Goal: Ask a question

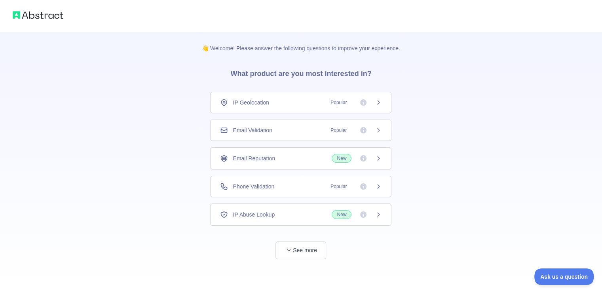
scroll to position [1, 0]
click at [308, 237] on span "See more" at bounding box center [300, 242] width 181 height 34
click at [308, 252] on button "See more" at bounding box center [301, 250] width 51 height 18
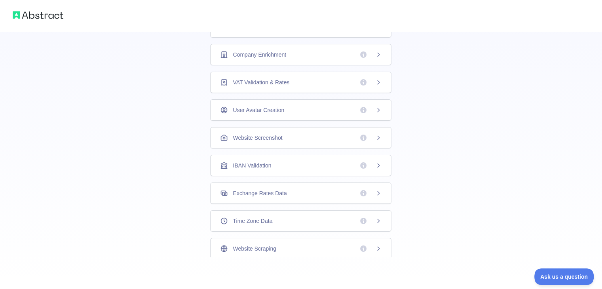
scroll to position [0, 0]
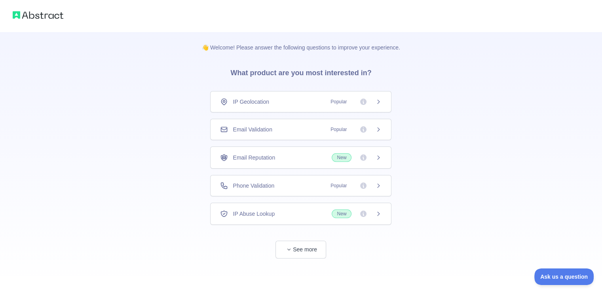
click at [297, 103] on div "IP Geolocation Popular" at bounding box center [301, 102] width 162 height 8
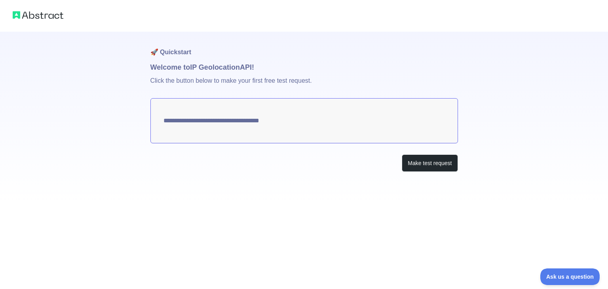
type textarea "**********"
click at [337, 225] on div "**********" at bounding box center [304, 144] width 608 height 289
click at [450, 163] on button "Make test request" at bounding box center [430, 163] width 56 height 18
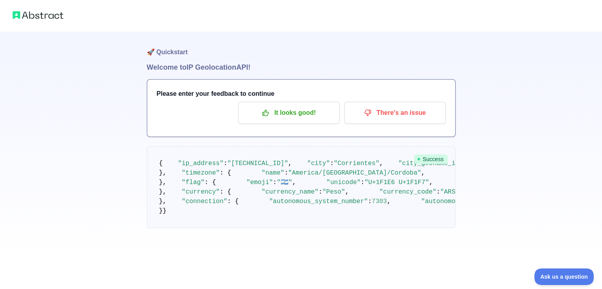
scroll to position [1, 0]
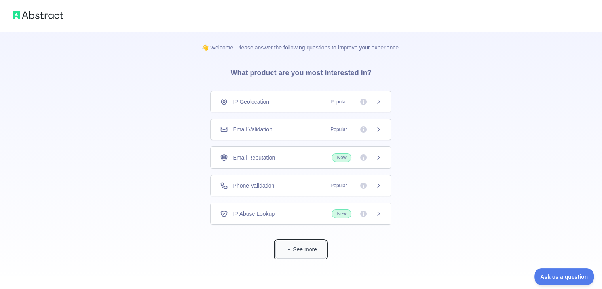
click at [313, 247] on button "See more" at bounding box center [301, 250] width 51 height 18
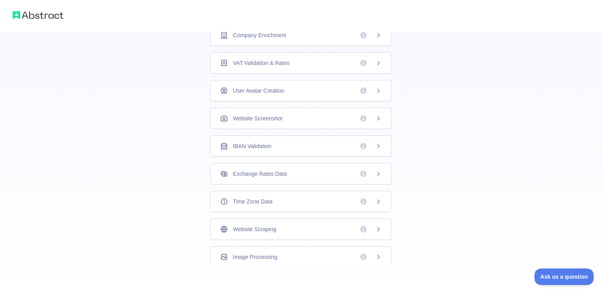
scroll to position [215, 0]
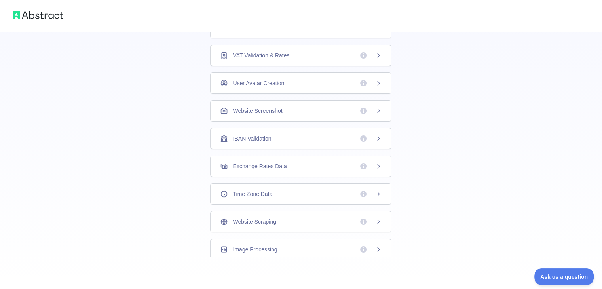
click at [238, 218] on span "Website Scraping" at bounding box center [254, 222] width 43 height 8
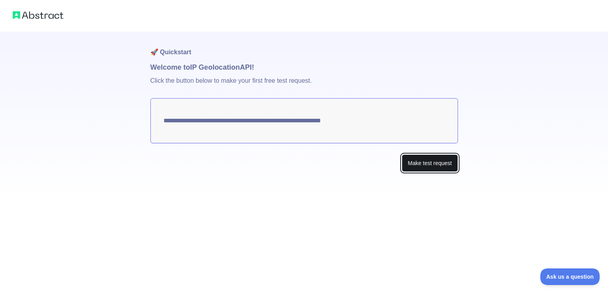
click at [456, 159] on button "Make test request" at bounding box center [430, 163] width 56 height 18
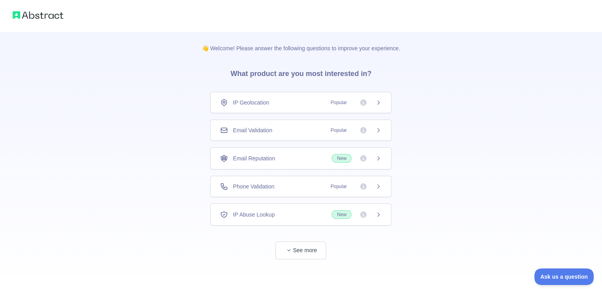
scroll to position [1, 0]
click at [307, 253] on button "See more" at bounding box center [301, 250] width 51 height 18
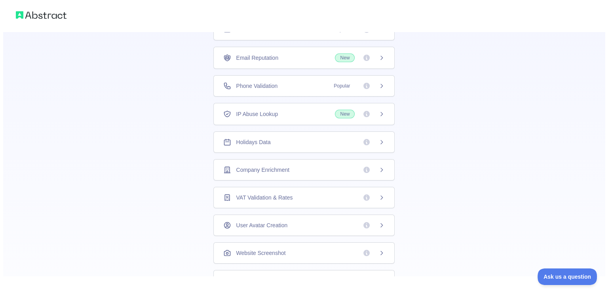
scroll to position [0, 0]
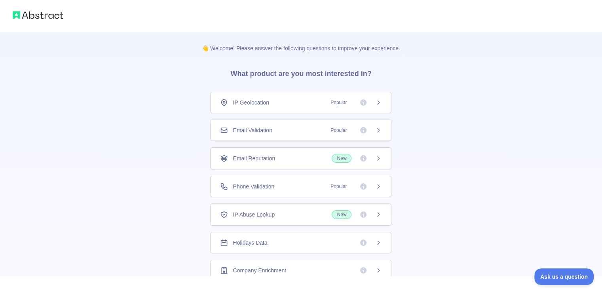
click at [275, 104] on div "IP Geolocation Popular" at bounding box center [301, 103] width 162 height 8
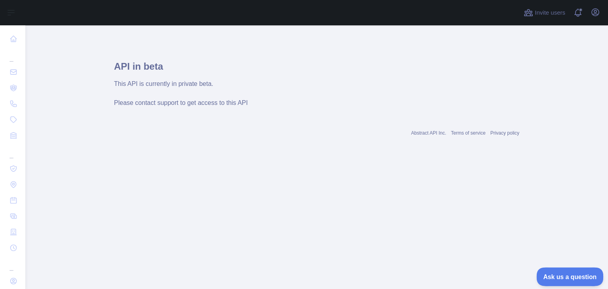
click at [573, 279] on button "Ask us a question" at bounding box center [566, 275] width 59 height 17
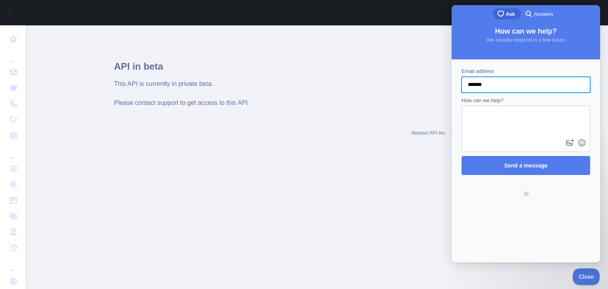
type input "**********"
click at [516, 144] on div "Contact form" at bounding box center [526, 129] width 129 height 46
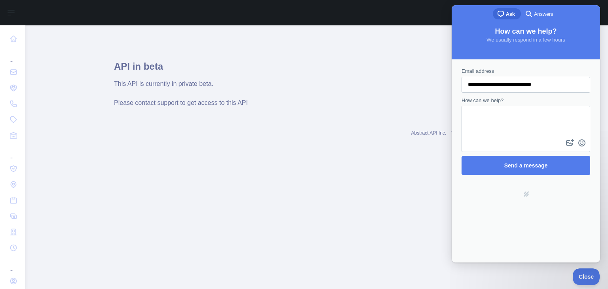
click at [518, 129] on textarea "How can we help?" at bounding box center [525, 122] width 127 height 31
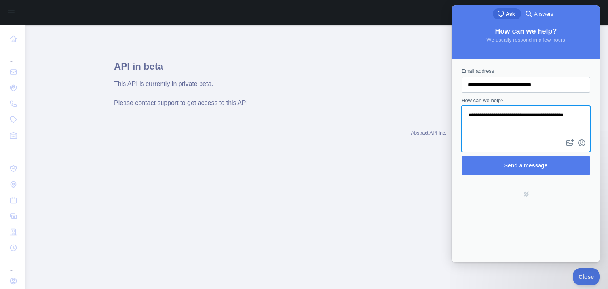
type textarea "**********"
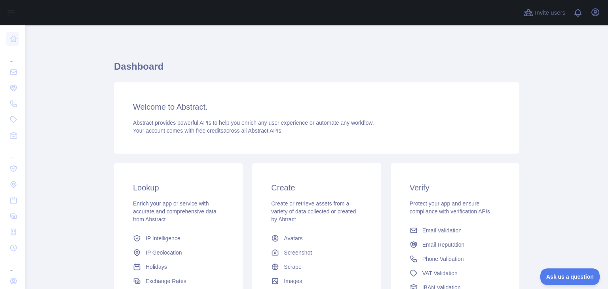
scroll to position [66, 0]
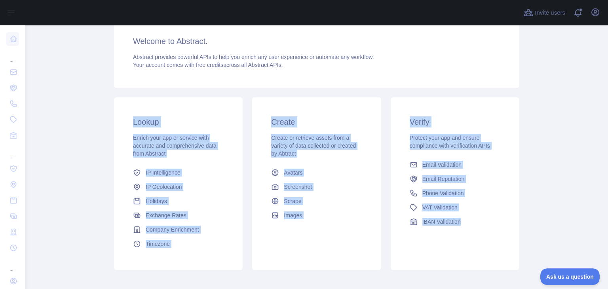
drag, startPoint x: 173, startPoint y: 115, endPoint x: 497, endPoint y: 230, distance: 344.1
click at [497, 230] on div "Lookup Enrich your app or service with accurate and comprehensive data from Abs…" at bounding box center [316, 184] width 415 height 182
click at [554, 179] on main "Dashboard Welcome to Abstract. Abstract provides powerful APIs to help you enri…" at bounding box center [316, 157] width 583 height 264
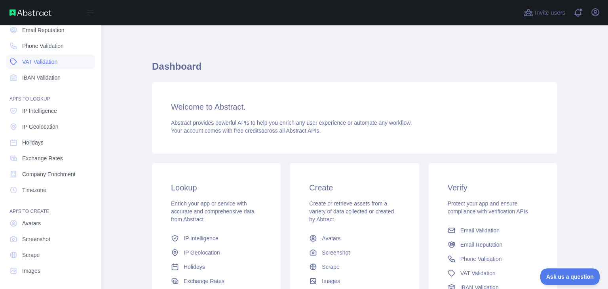
scroll to position [59, 0]
click at [48, 256] on link "Scrape" at bounding box center [50, 253] width 89 height 14
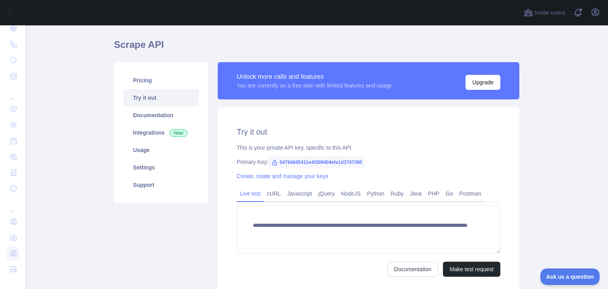
scroll to position [27, 0]
